Goal: Task Accomplishment & Management: Manage account settings

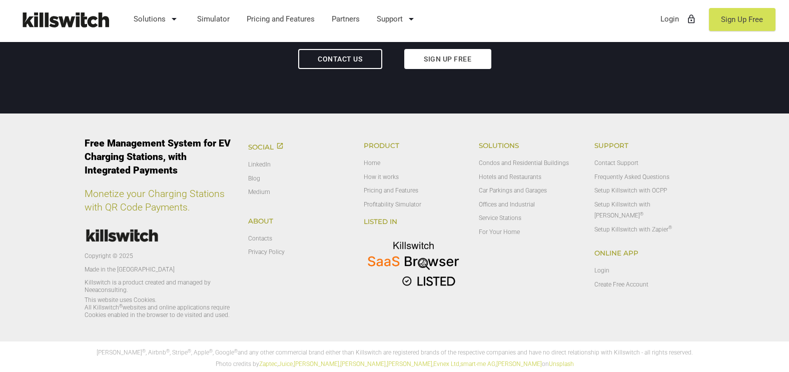
scroll to position [3265, 0]
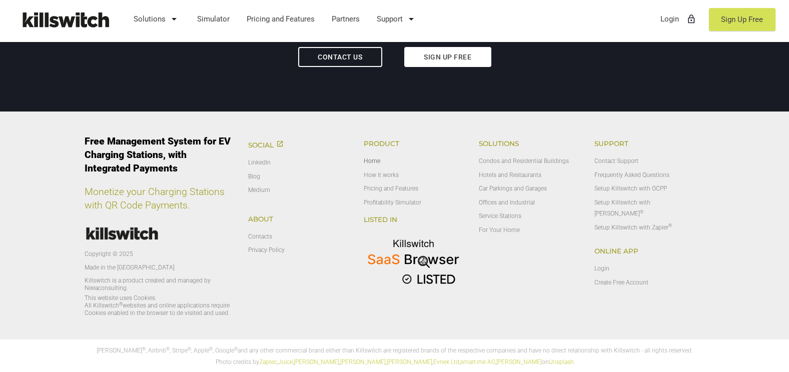
click at [371, 163] on link "Home" at bounding box center [372, 161] width 17 height 7
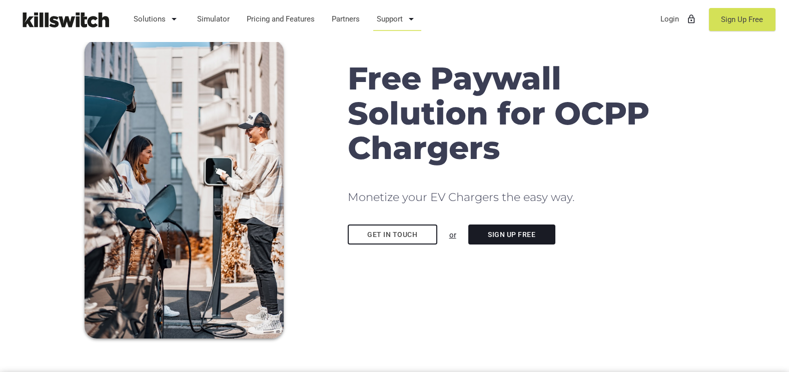
click at [394, 16] on link "Support arrow_drop_down" at bounding box center [397, 19] width 50 height 26
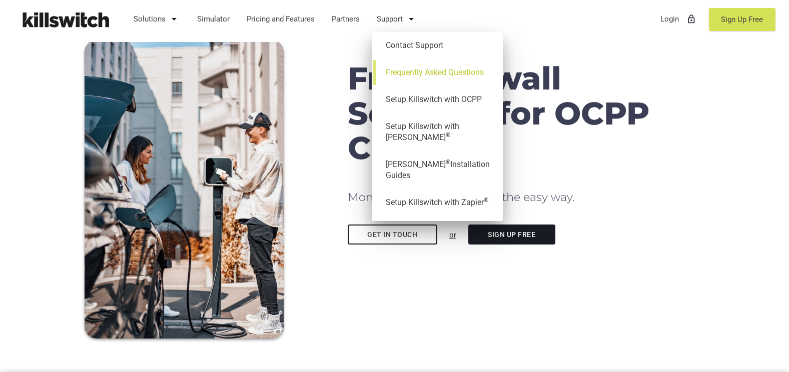
click at [418, 73] on link "Frequently Asked Questions" at bounding box center [437, 72] width 121 height 27
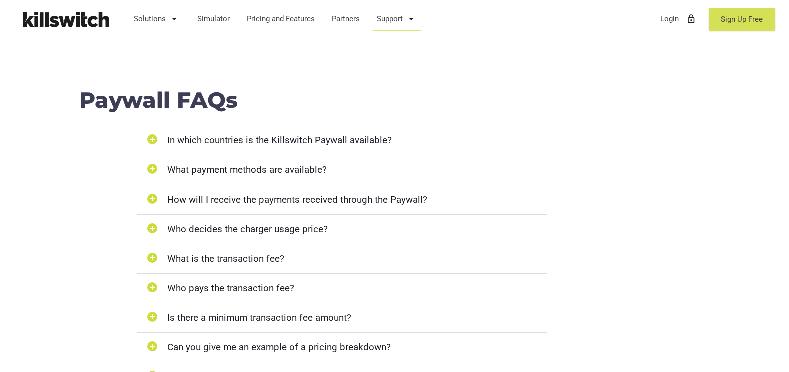
scroll to position [951, 0]
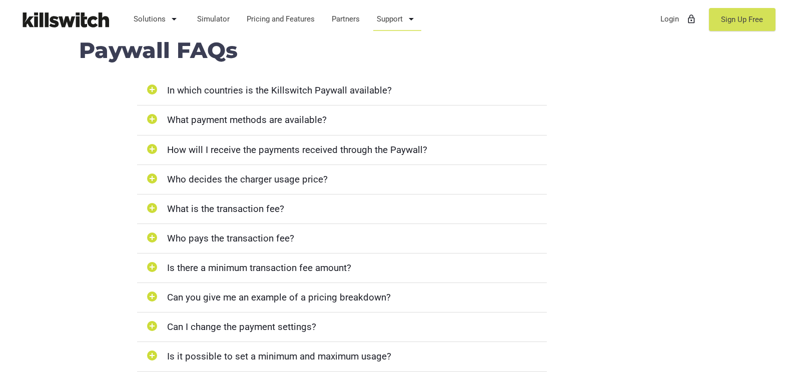
click at [365, 85] on div "add_circle In which countries is the Killswitch Paywall available?" at bounding box center [342, 91] width 410 height 30
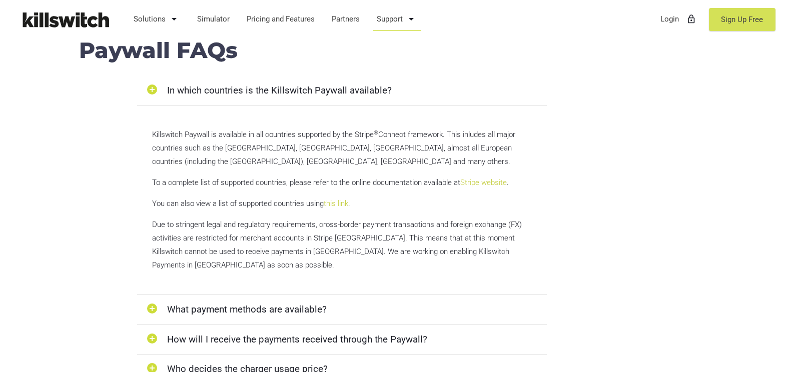
click at [365, 85] on div "add_circle In which countries is the Killswitch Paywall available?" at bounding box center [342, 91] width 410 height 30
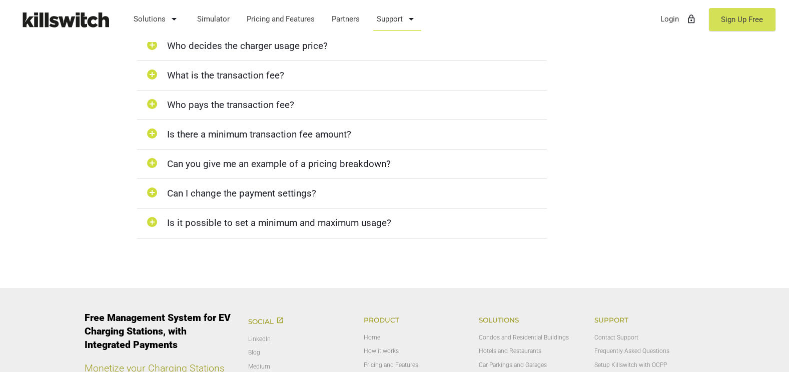
scroll to position [1101, 0]
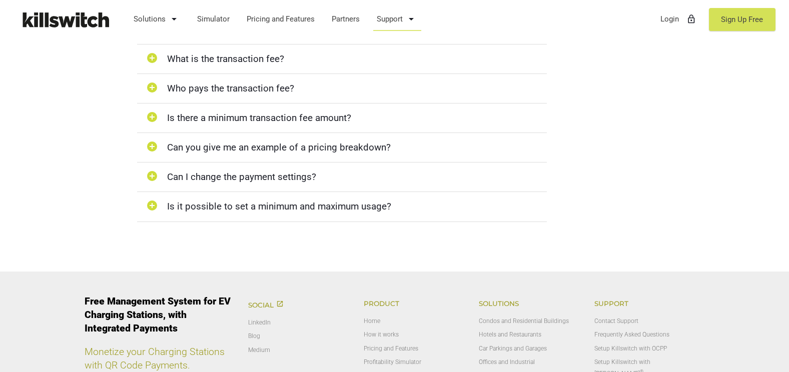
click at [299, 176] on div "add_circle Can I change the payment settings?" at bounding box center [342, 178] width 410 height 30
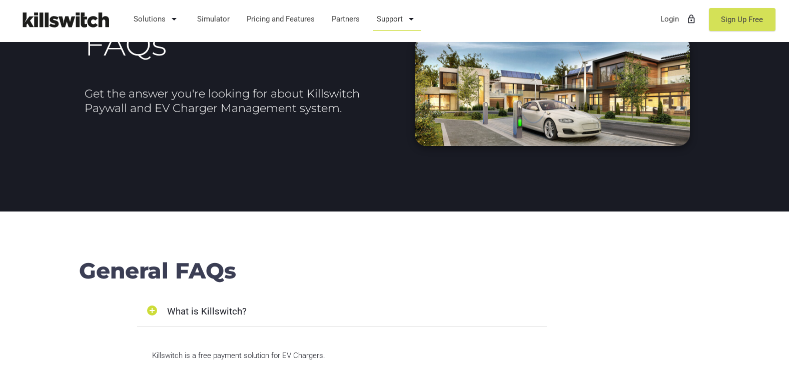
scroll to position [0, 0]
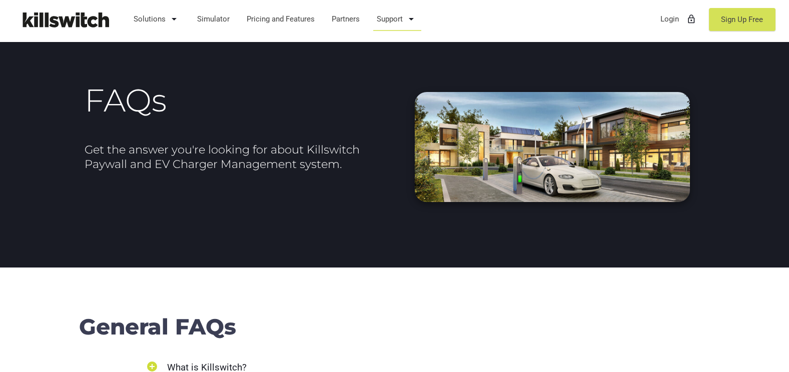
click at [388, 23] on link "Support arrow_drop_down" at bounding box center [397, 19] width 50 height 26
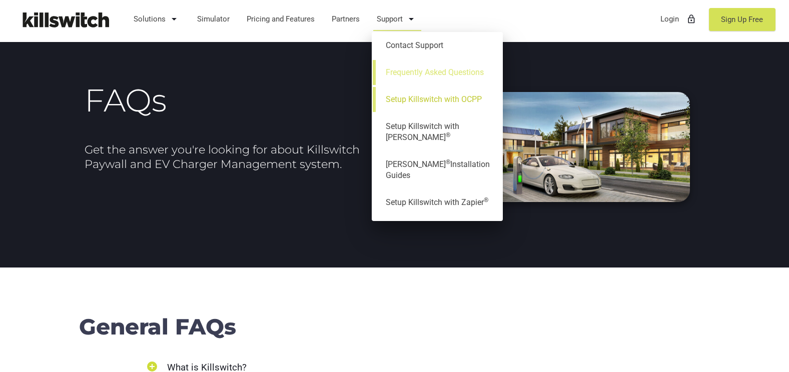
click at [405, 97] on link "Setup Killswitch with OCPP" at bounding box center [437, 99] width 121 height 27
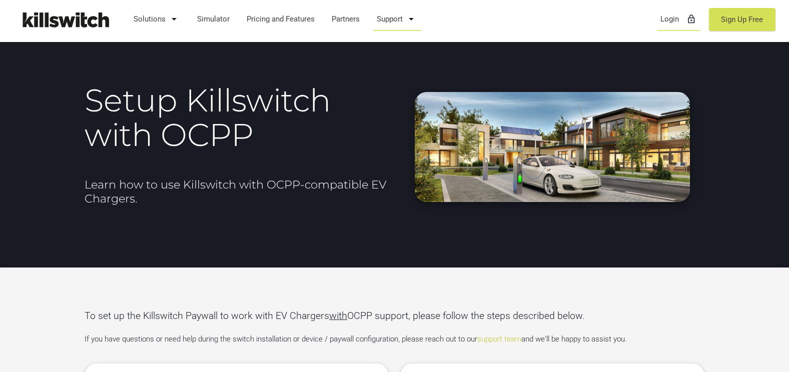
click at [675, 21] on link "Login lock_outline" at bounding box center [679, 19] width 46 height 26
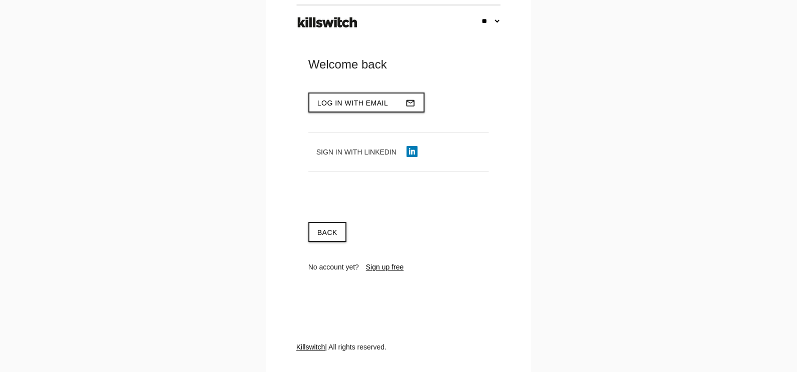
select select "**"
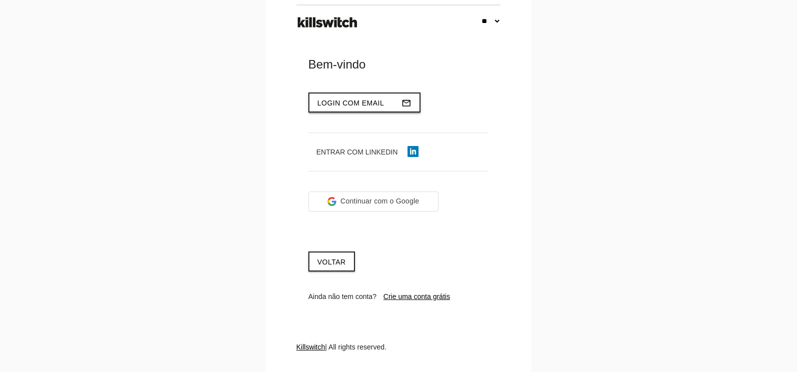
type input "**********"
click at [363, 106] on span "Login com email" at bounding box center [350, 103] width 67 height 8
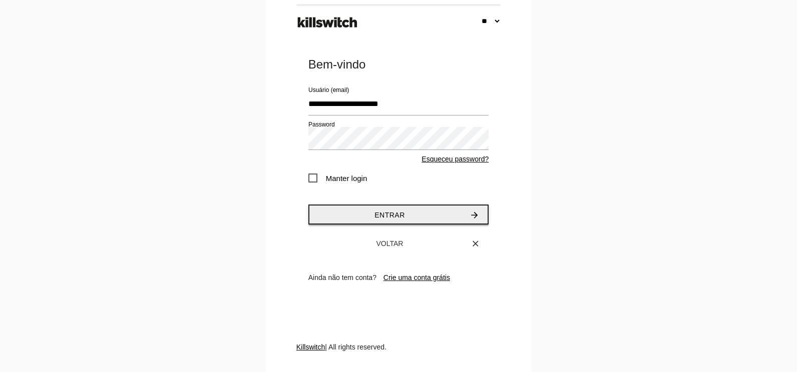
click at [385, 212] on span "Entrar" at bounding box center [389, 215] width 31 height 8
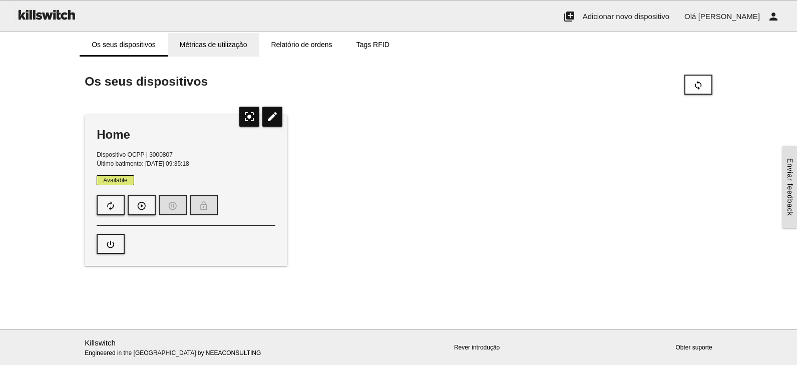
click at [220, 50] on link "Métricas de utilização" at bounding box center [214, 45] width 92 height 24
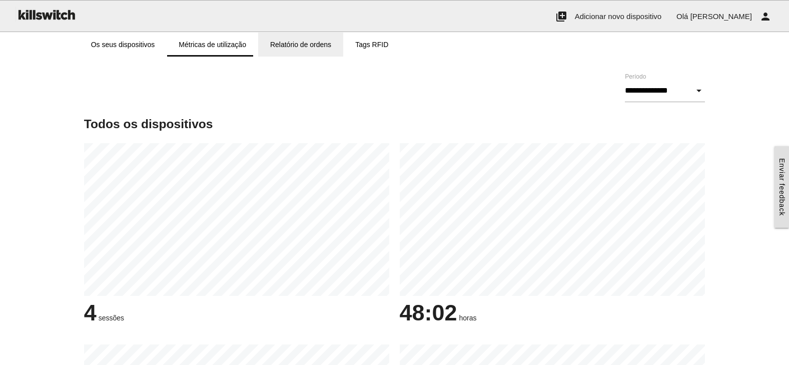
click at [318, 48] on link "Relatório de ordens" at bounding box center [300, 45] width 85 height 24
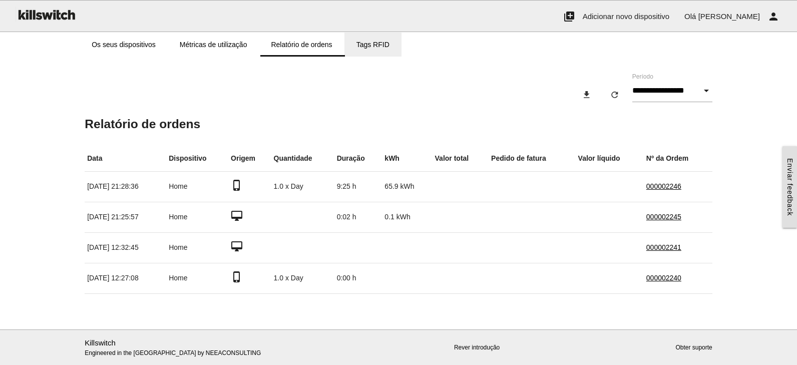
click at [383, 46] on link "Tags RFID" at bounding box center [372, 45] width 57 height 24
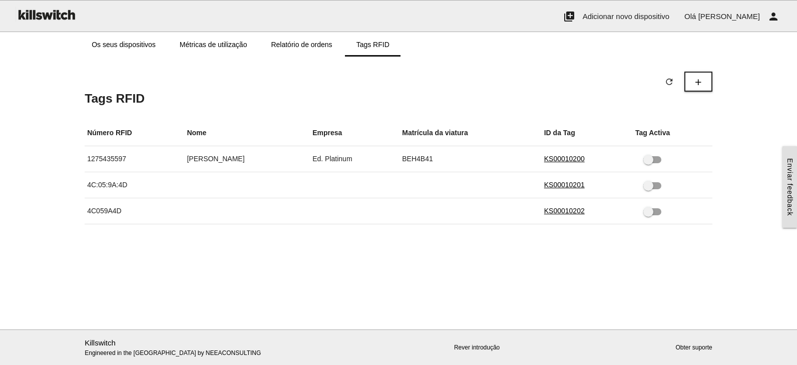
click at [643, 159] on span at bounding box center [652, 159] width 18 height 7
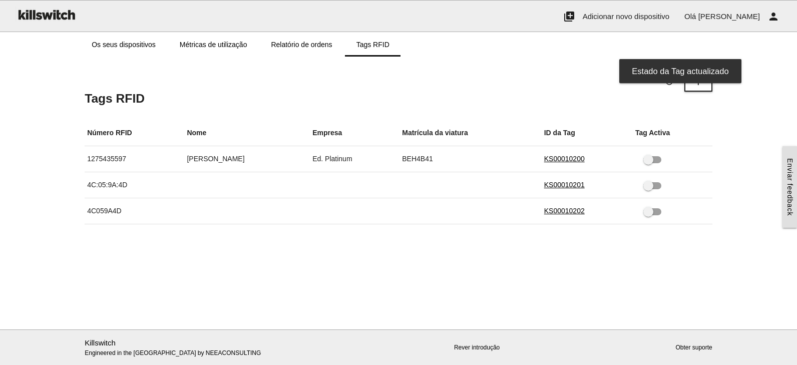
click at [651, 160] on span at bounding box center [652, 159] width 18 height 7
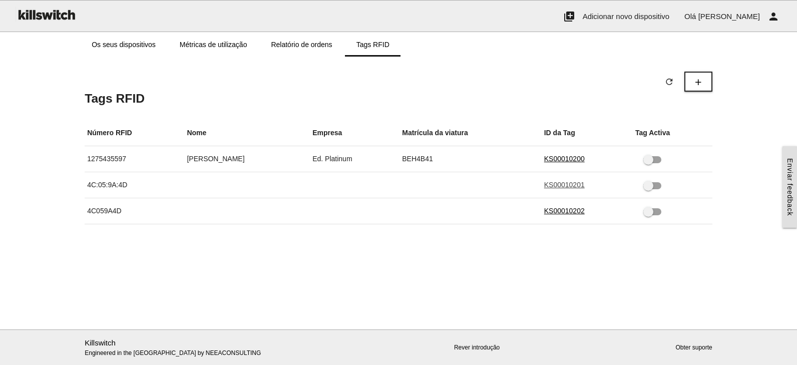
click at [544, 183] on link "KS00010201" at bounding box center [564, 185] width 41 height 8
type input "**********"
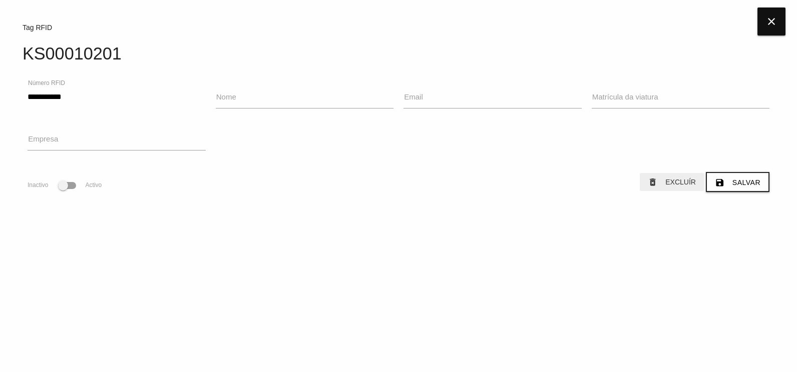
click at [671, 180] on button "delete_forever Excluír" at bounding box center [672, 182] width 64 height 18
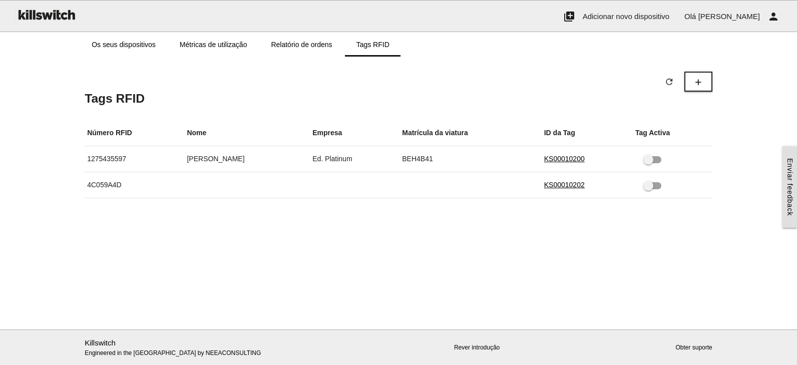
click at [701, 348] on link "Obter suporte" at bounding box center [693, 347] width 37 height 7
click at [226, 47] on link "Métricas de utilização" at bounding box center [214, 45] width 92 height 24
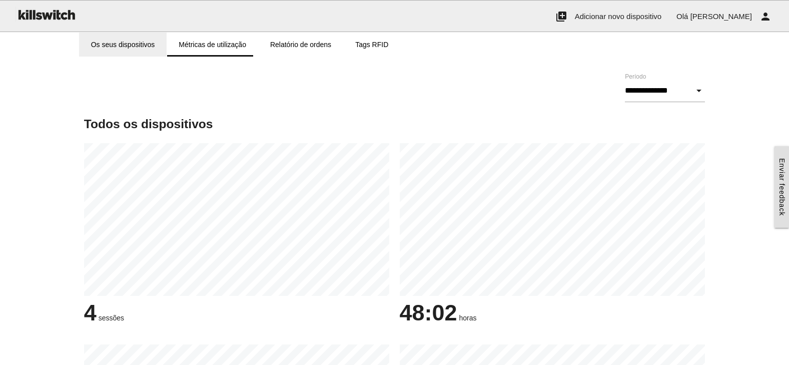
click at [131, 47] on link "Os seus dispositivos" at bounding box center [123, 45] width 88 height 24
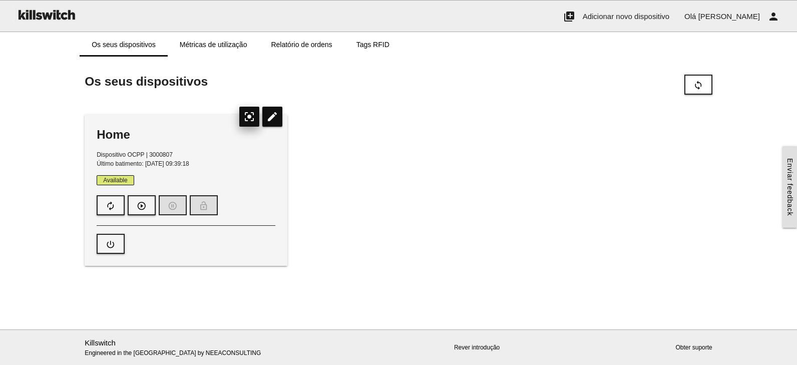
click at [247, 117] on icon "center_focus_strong" at bounding box center [249, 117] width 20 height 20
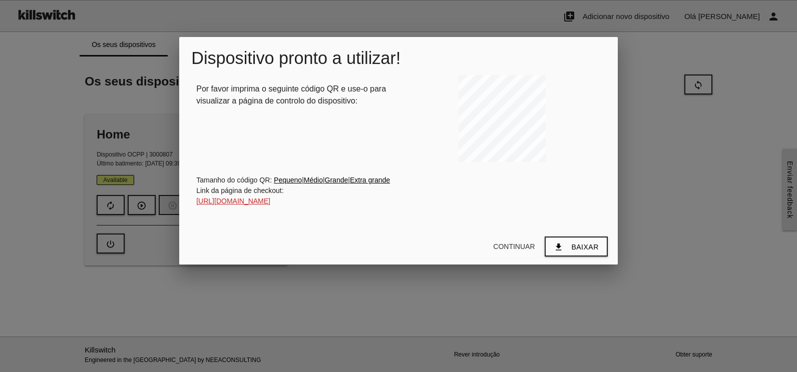
click at [679, 175] on div at bounding box center [398, 139] width 797 height 465
click at [519, 256] on button "Continuar" at bounding box center [514, 247] width 58 height 18
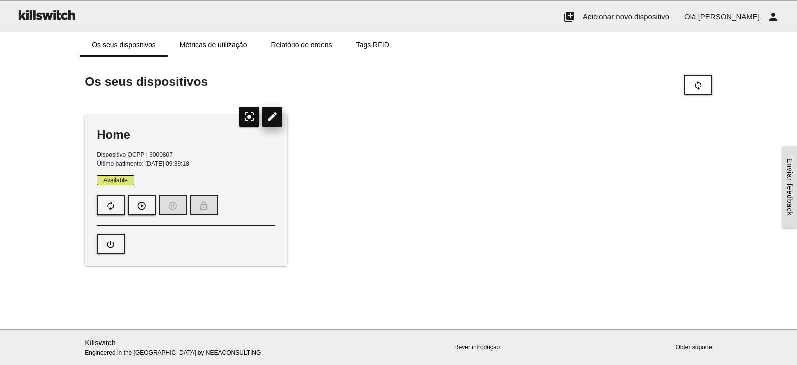
click at [273, 116] on icon "edit" at bounding box center [272, 117] width 20 height 20
type input "*"
type input "***"
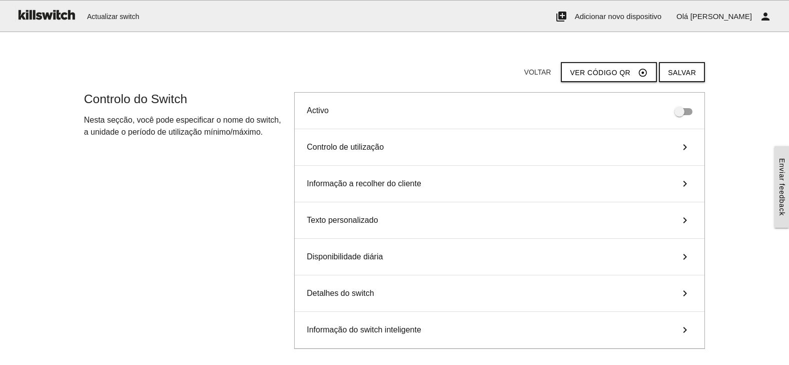
click at [376, 145] on span "Controlo de utilização" at bounding box center [345, 147] width 77 height 12
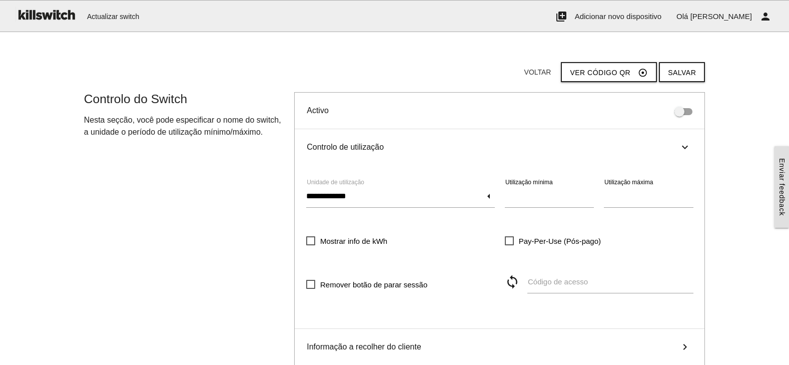
scroll to position [50, 0]
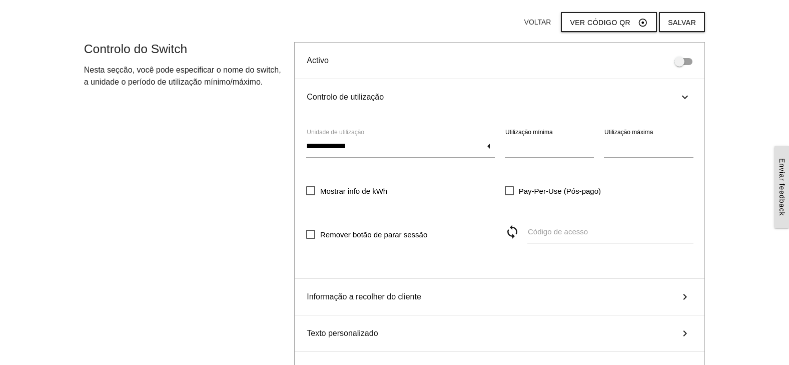
click at [506, 192] on span "Pay-Per-Use (Pós-pago)" at bounding box center [553, 191] width 96 height 13
click at [510, 189] on span "Pay-Per-Use (Pós-pago)" at bounding box center [553, 191] width 96 height 13
click at [464, 150] on input "**********" at bounding box center [400, 146] width 189 height 23
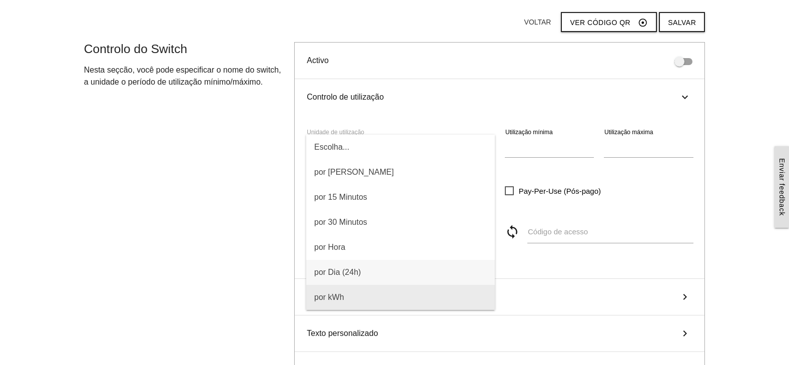
click at [347, 292] on span "por kWh" at bounding box center [400, 297] width 189 height 25
type input "*******"
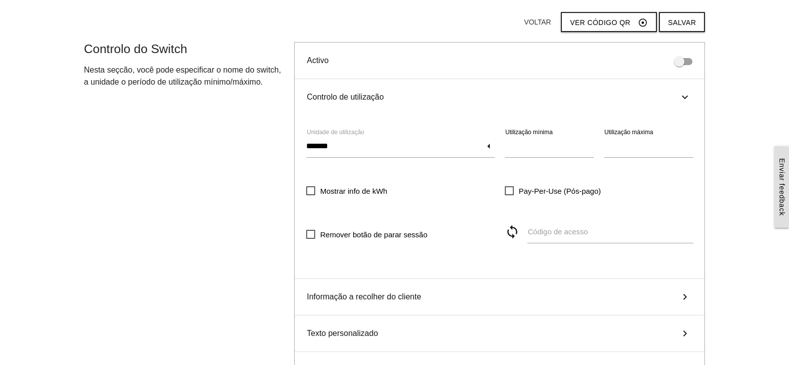
click at [429, 174] on div "**********" at bounding box center [499, 191] width 397 height 129
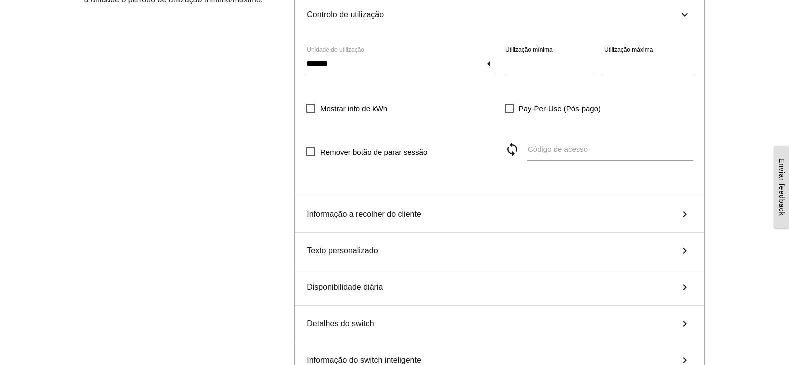
scroll to position [150, 0]
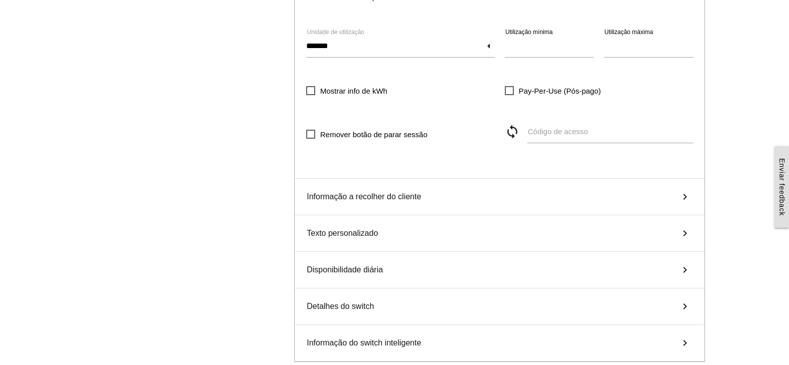
click at [513, 131] on icon "sync" at bounding box center [516, 131] width 23 height 15
type input "****"
click at [409, 197] on span "Informação a recolher do cliente" at bounding box center [364, 197] width 115 height 12
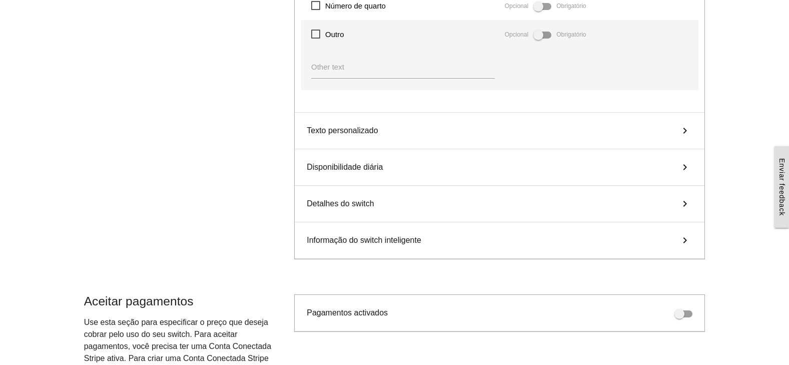
scroll to position [500, 0]
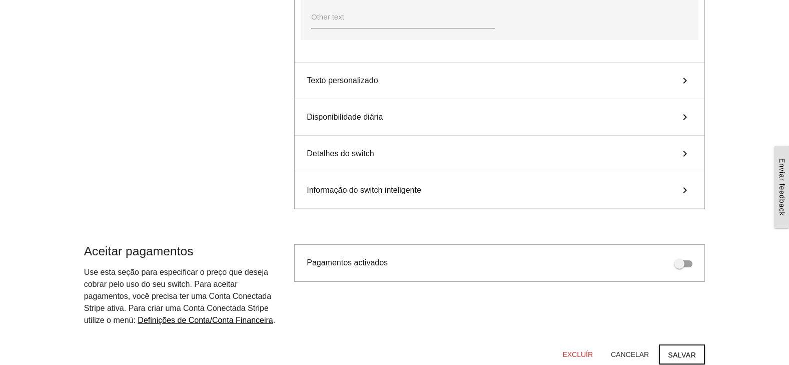
click at [427, 187] on div "Informação do switch inteligente keyboard_arrow_right" at bounding box center [500, 190] width 410 height 37
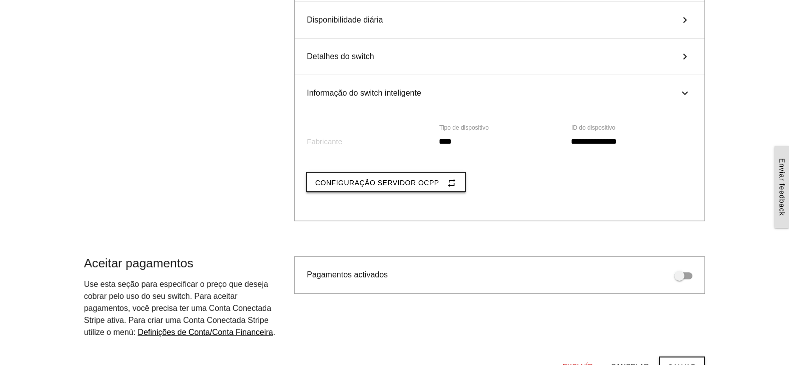
scroll to position [232, 0]
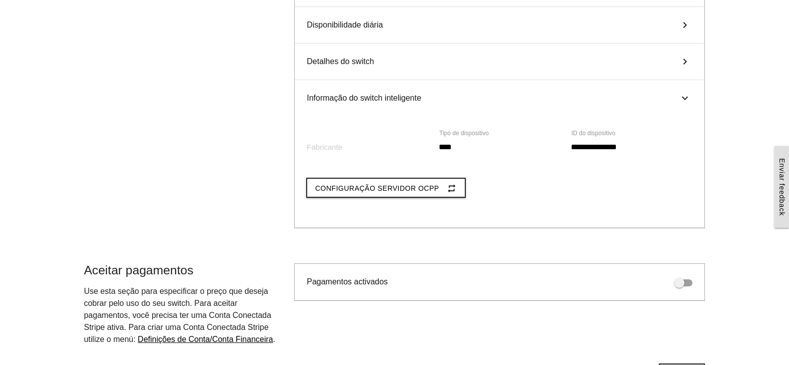
click at [406, 63] on div "Detalhes do switch keyboard_arrow_right" at bounding box center [500, 62] width 410 height 37
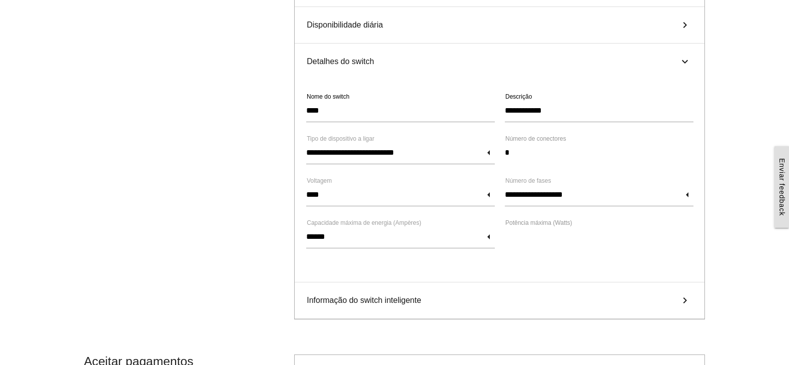
scroll to position [182, 0]
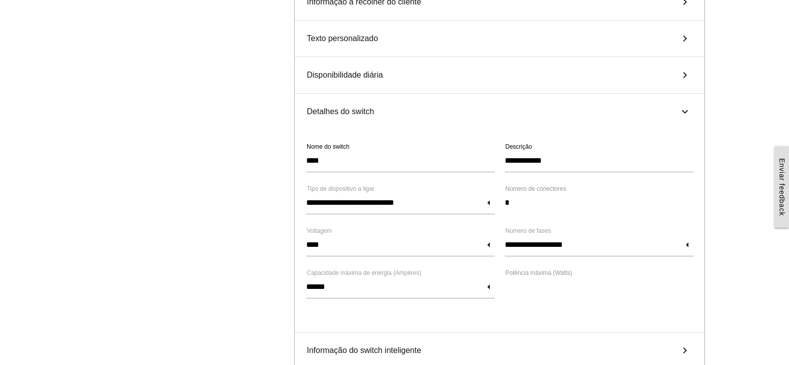
click at [397, 75] on div "Disponibilidade diária keyboard_arrow_right" at bounding box center [500, 75] width 410 height 37
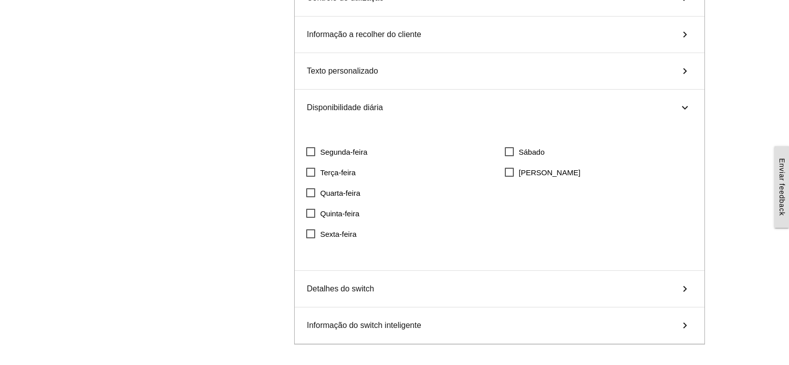
scroll to position [132, 0]
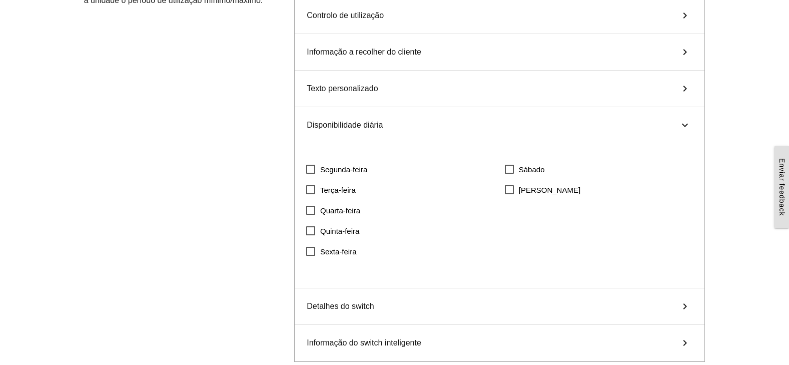
click at [403, 56] on span "Informação a recolher do cliente" at bounding box center [364, 52] width 115 height 12
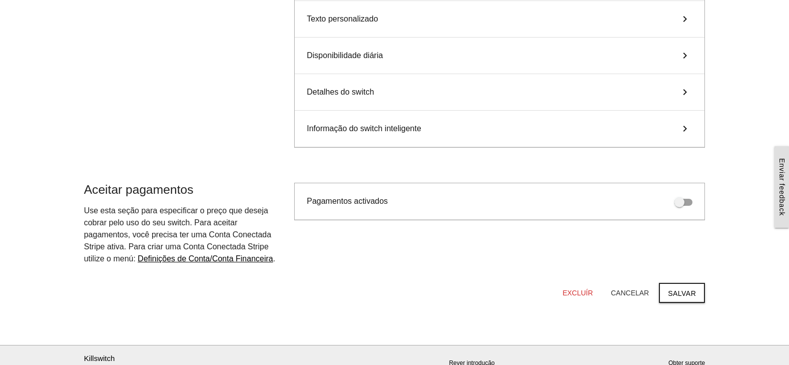
scroll to position [579, 0]
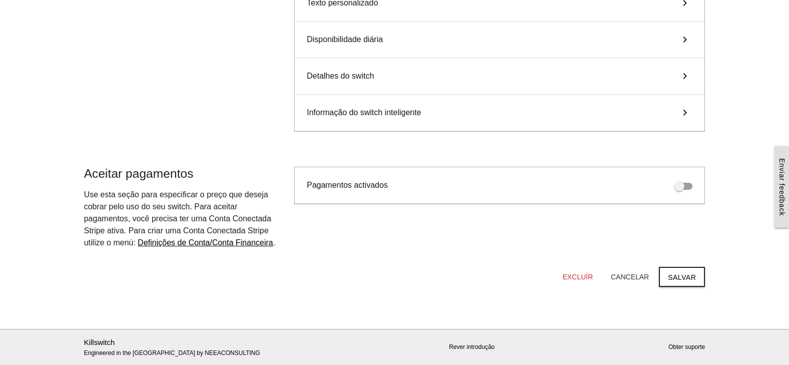
click at [375, 186] on span "Pagamentos activados" at bounding box center [347, 185] width 81 height 9
click at [686, 184] on span at bounding box center [684, 186] width 18 height 7
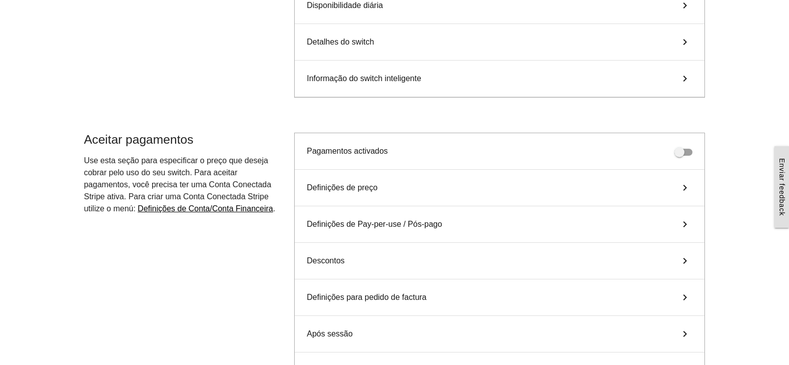
scroll to position [629, 0]
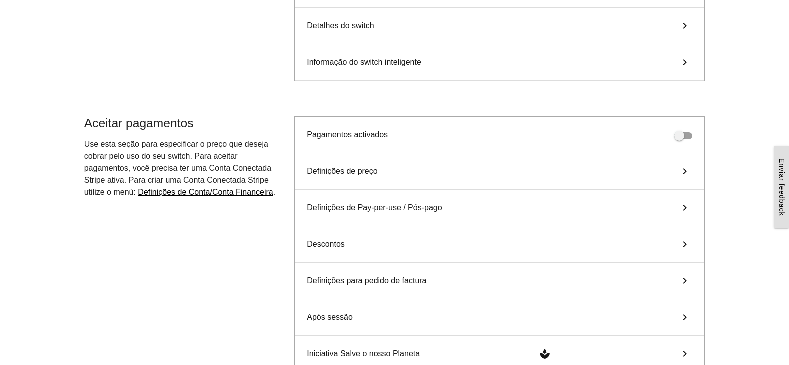
click at [430, 201] on div "Definições de Pay-per-use / Pós-pago keyboard_arrow_right" at bounding box center [500, 208] width 410 height 37
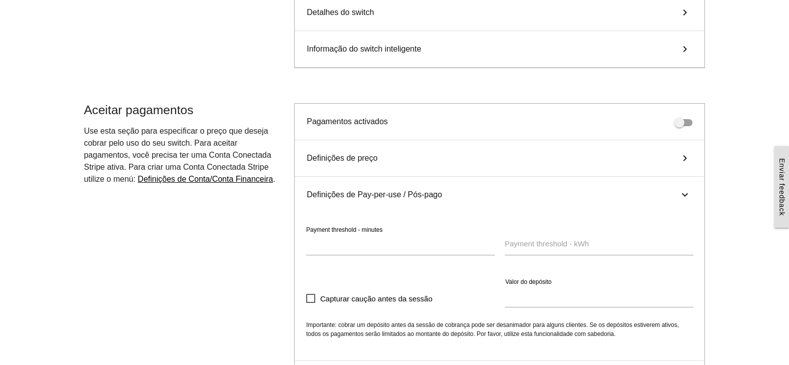
scroll to position [679, 0]
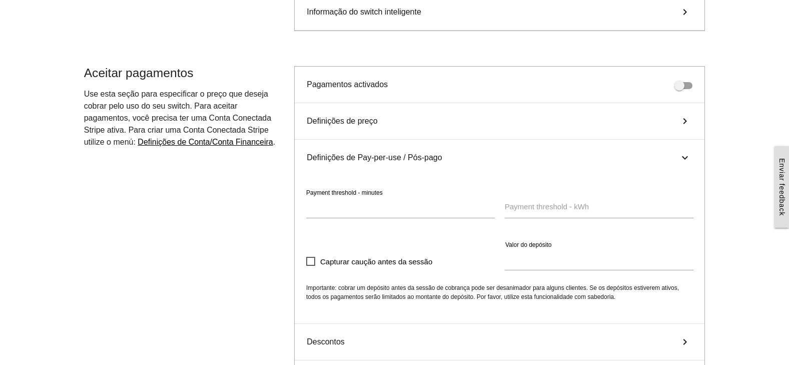
click at [517, 208] on label "Payment threshold - kWh" at bounding box center [547, 207] width 84 height 12
click at [517, 208] on input "Payment threshold - kWh" at bounding box center [599, 206] width 189 height 23
type input "*"
drag, startPoint x: 519, startPoint y: 265, endPoint x: 500, endPoint y: 262, distance: 18.3
click at [500, 262] on div "** Valor do depósito" at bounding box center [599, 260] width 199 height 27
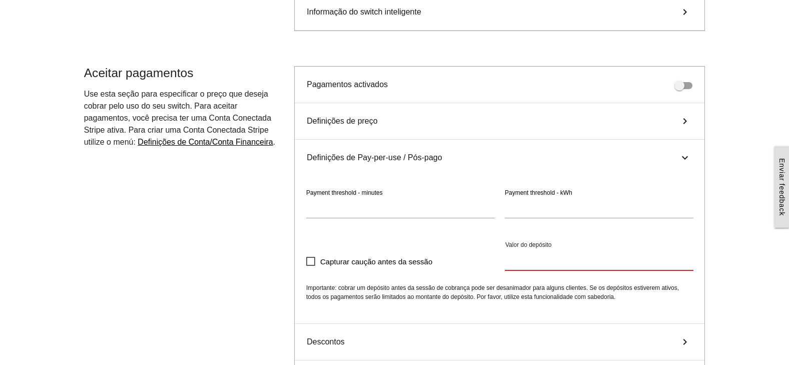
type input "*"
click at [403, 211] on input "***" at bounding box center [400, 206] width 189 height 23
click at [444, 126] on div "Definições de preço keyboard_arrow_right" at bounding box center [500, 121] width 410 height 37
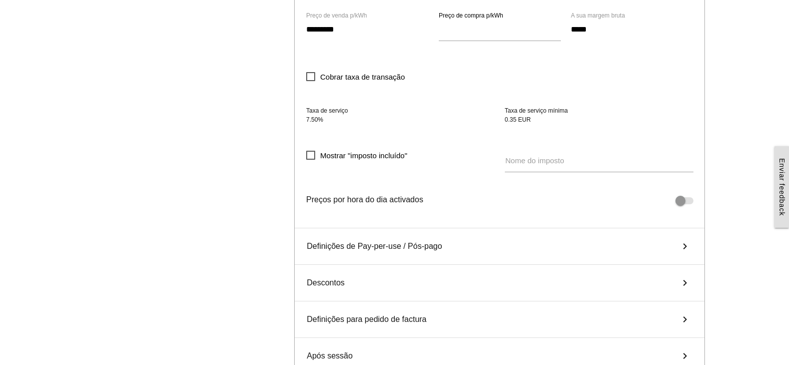
scroll to position [879, 0]
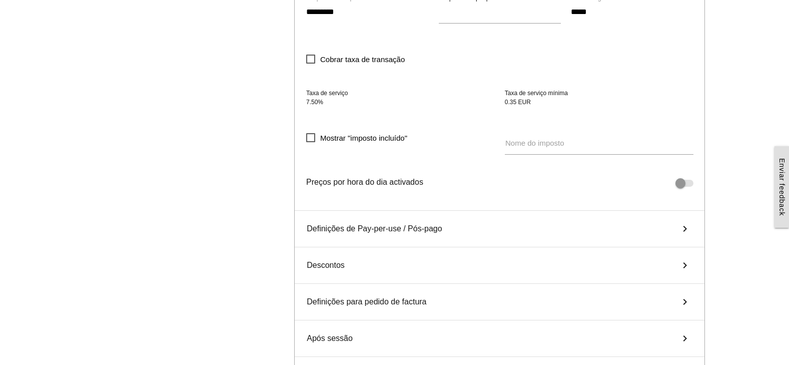
click at [455, 226] on div "Definições de Pay-per-use / Pós-pago keyboard_arrow_right" at bounding box center [500, 229] width 410 height 37
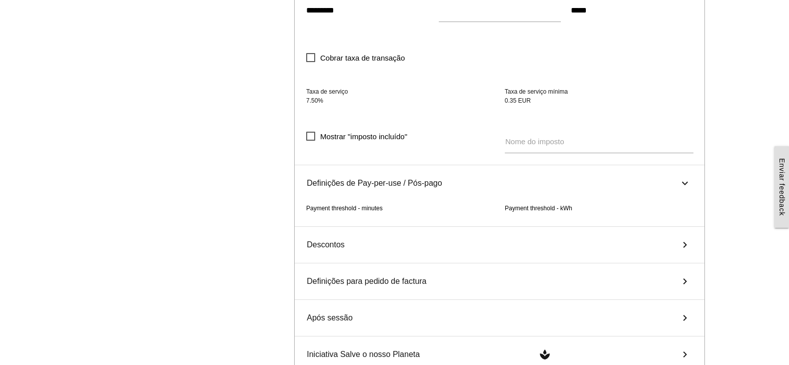
scroll to position [840, 0]
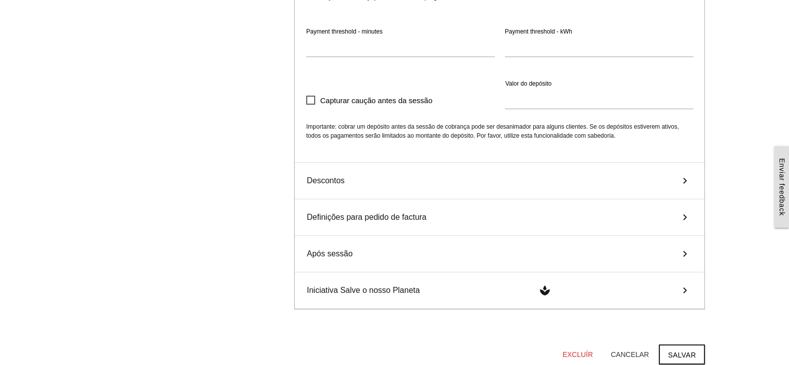
click at [431, 173] on div "Descontos keyboard_arrow_right" at bounding box center [500, 181] width 410 height 37
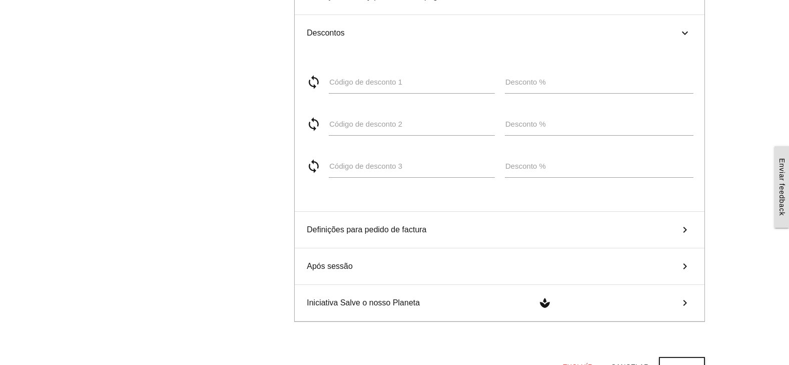
click at [428, 225] on div "Definições para pedido de factura keyboard_arrow_right" at bounding box center [500, 230] width 410 height 37
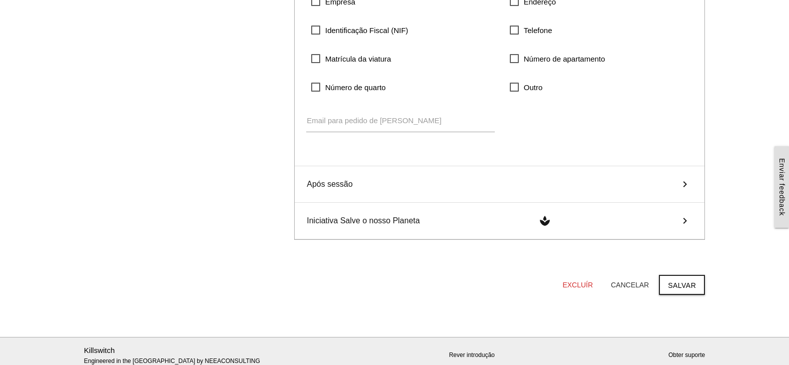
scroll to position [1040, 0]
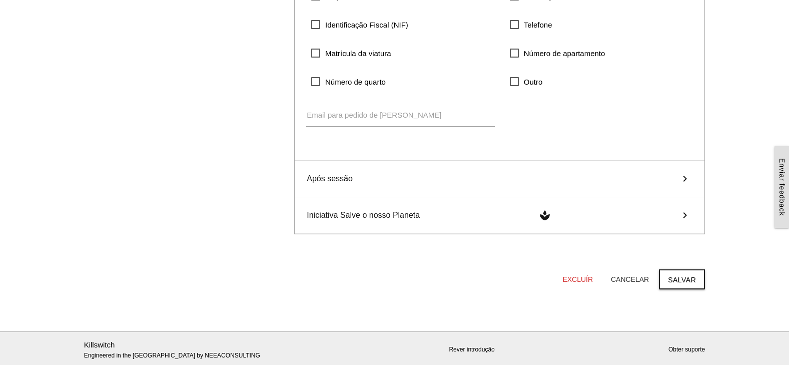
click at [545, 182] on div "Após sessão keyboard_arrow_right" at bounding box center [500, 179] width 410 height 37
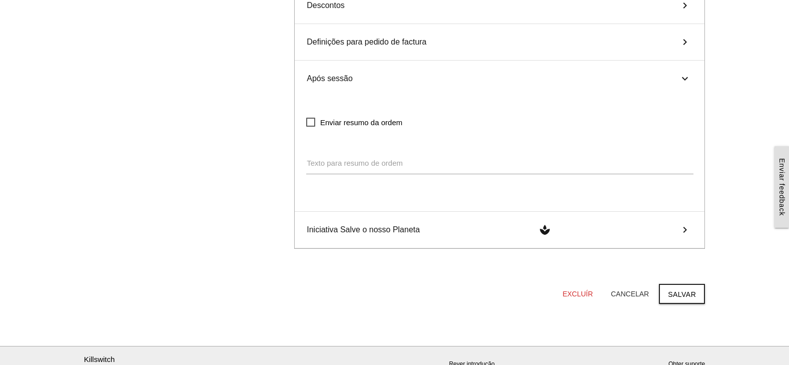
scroll to position [885, 0]
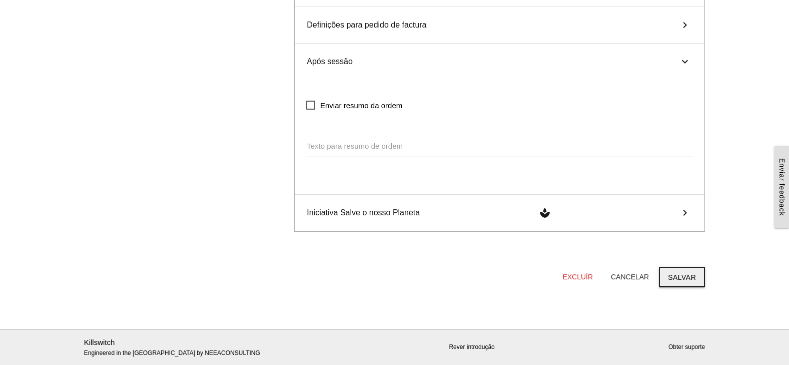
click at [682, 276] on button "Salvar" at bounding box center [682, 277] width 46 height 20
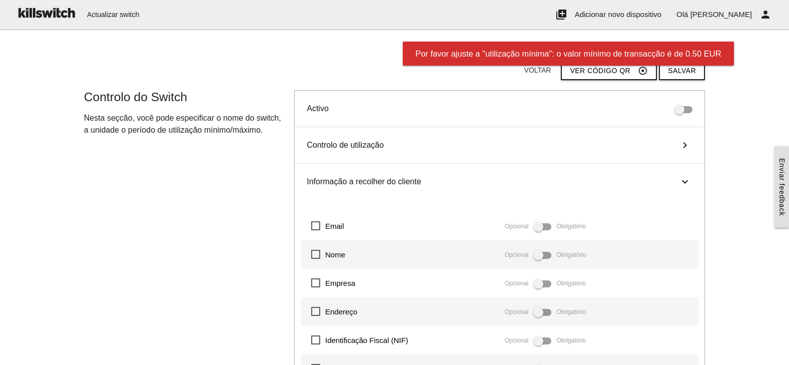
scroll to position [0, 0]
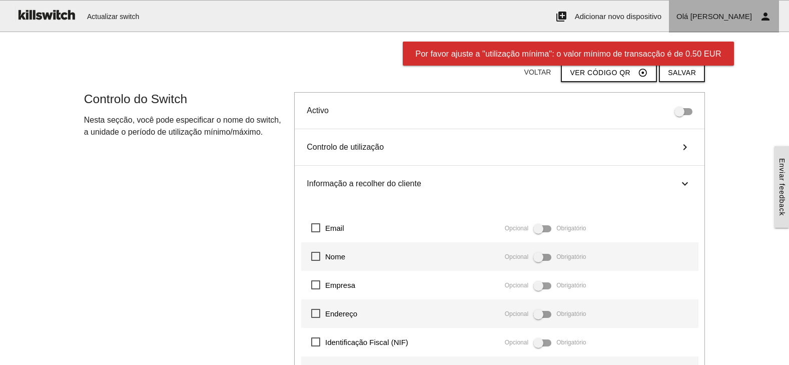
click at [735, 16] on span "Enan alexandre" at bounding box center [722, 16] width 62 height 9
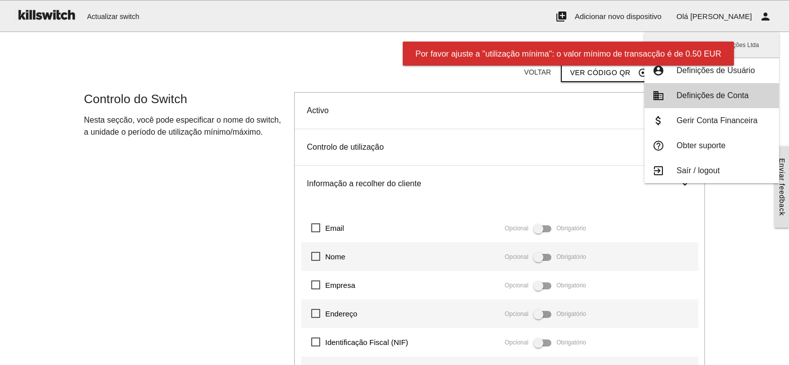
click at [735, 95] on span "Definições de Conta" at bounding box center [713, 95] width 72 height 9
type input "**********"
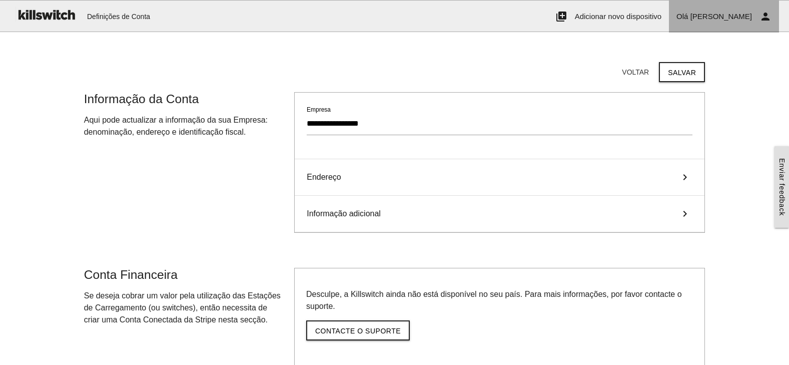
click at [737, 20] on span "Enan alexandre" at bounding box center [722, 16] width 62 height 9
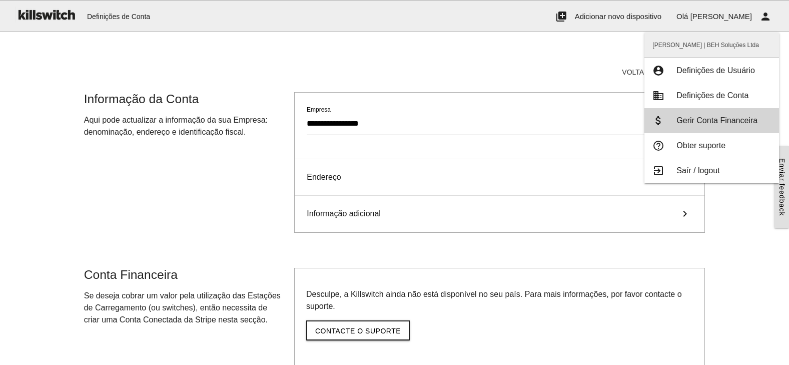
click at [745, 112] on link "attach_money Gerir Conta Financeira" at bounding box center [712, 120] width 135 height 25
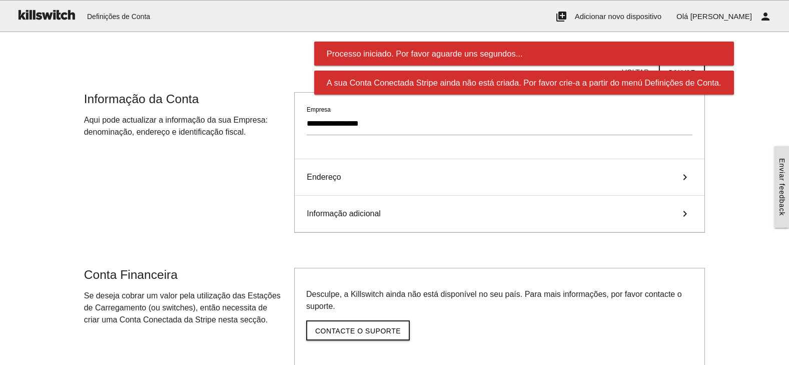
click at [745, 112] on main "Comece aqui! Adicione um dispositivo OCPP ao Killswitch para configurar o seu c…" at bounding box center [394, 245] width 789 height 407
click at [744, 17] on span "Enan alexandre" at bounding box center [722, 16] width 62 height 9
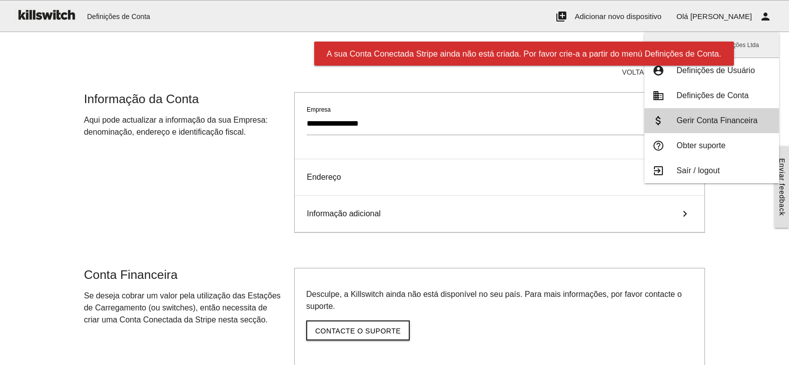
click at [731, 123] on span "Gerir Conta Financeira" at bounding box center [717, 120] width 81 height 9
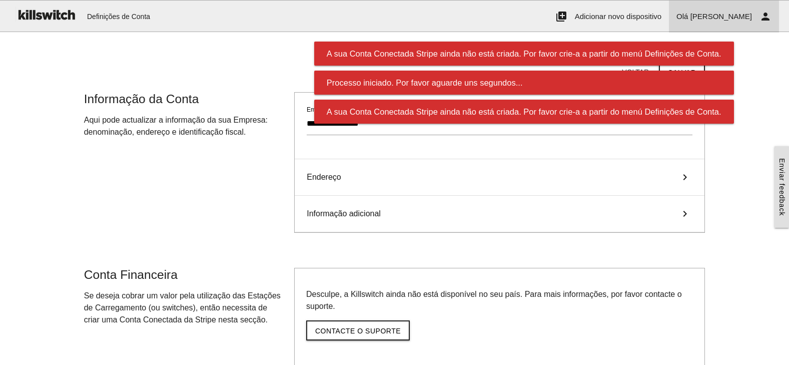
click at [739, 18] on span "Enan alexandre" at bounding box center [722, 16] width 62 height 9
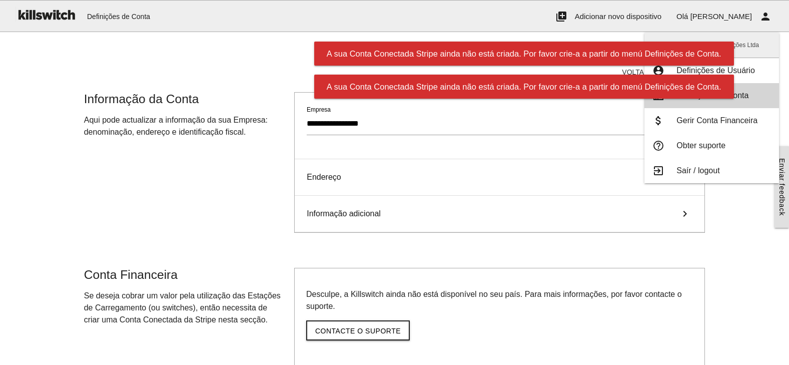
click at [740, 94] on span "Definições de Conta" at bounding box center [713, 95] width 72 height 9
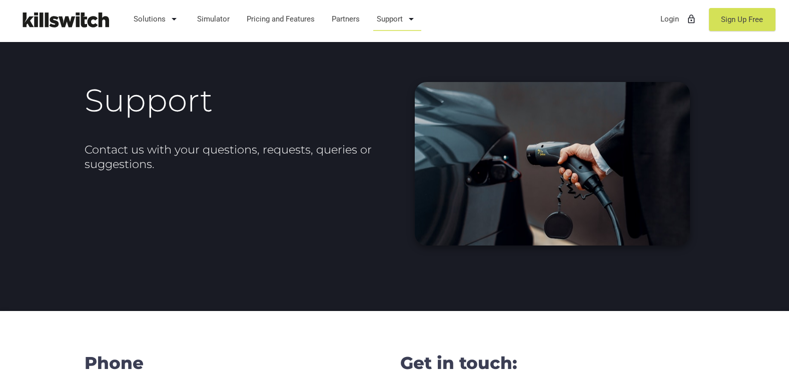
click at [413, 23] on icon "arrow_drop_down" at bounding box center [411, 19] width 12 height 24
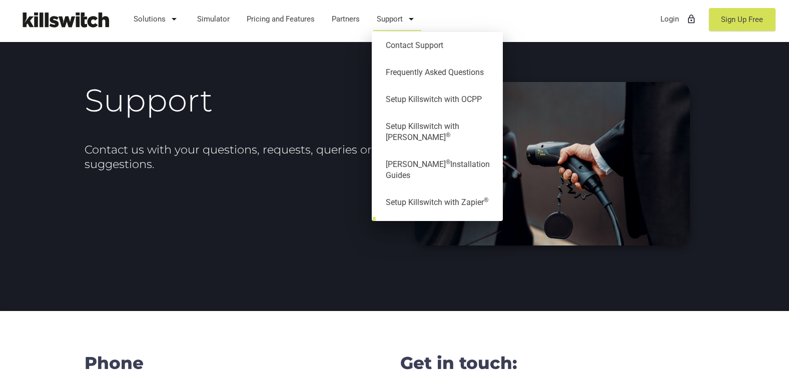
click at [400, 216] on link "Blog" at bounding box center [437, 229] width 121 height 27
